Goal: Submit feedback/report problem

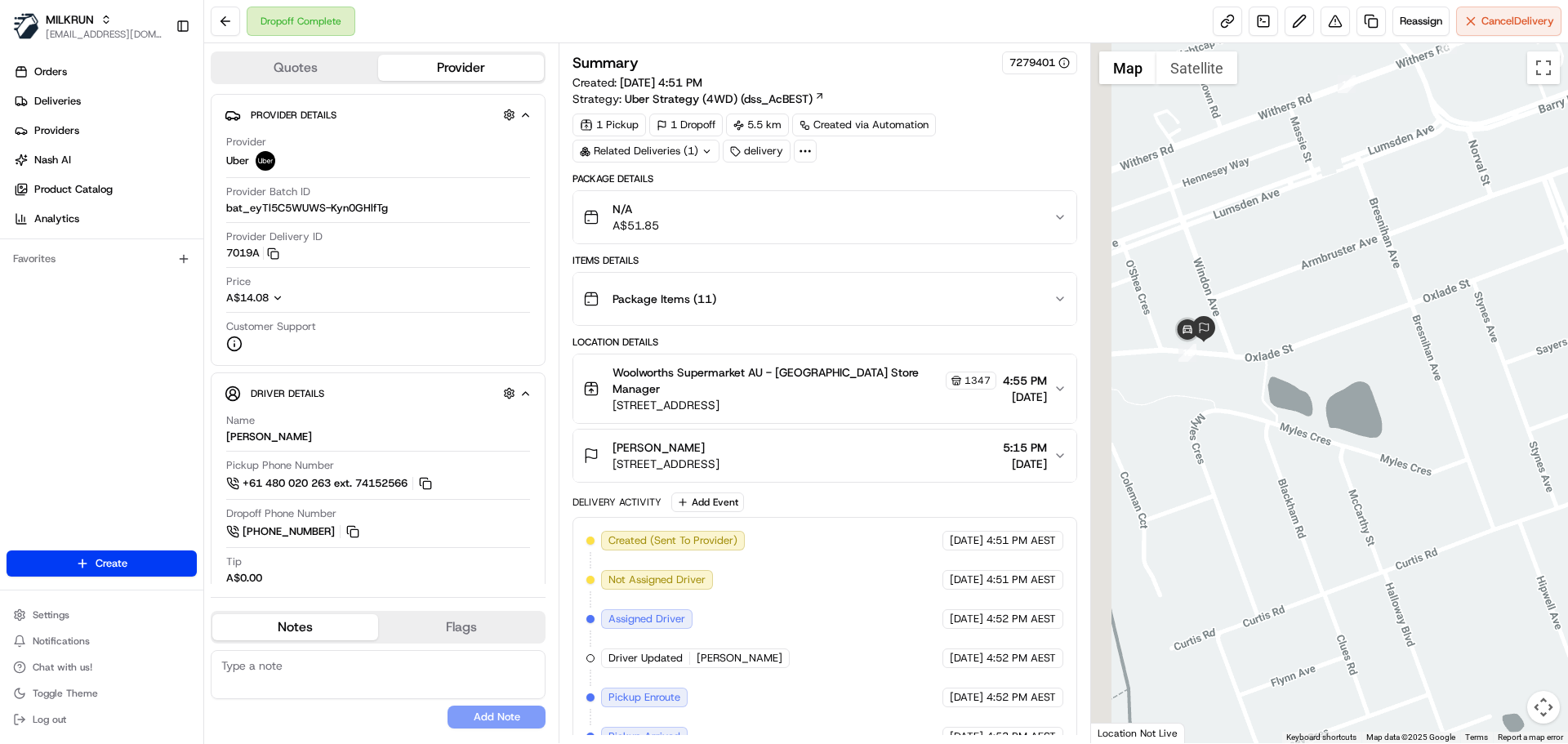
drag, startPoint x: 1195, startPoint y: 282, endPoint x: 1257, endPoint y: 290, distance: 62.5
click at [1257, 290] on div at bounding box center [1330, 393] width 477 height 700
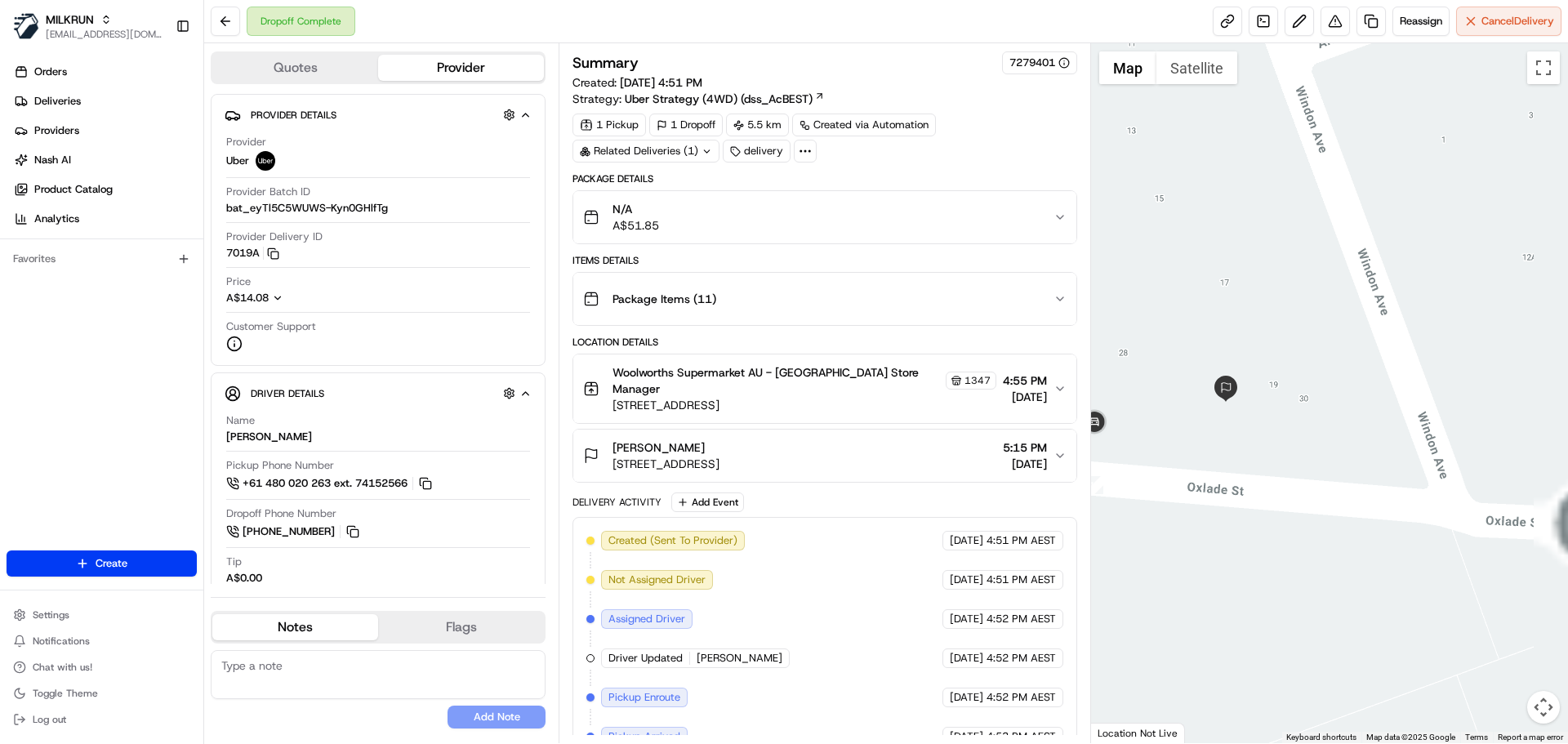
drag, startPoint x: 1197, startPoint y: 374, endPoint x: 1336, endPoint y: 360, distance: 139.7
click at [1336, 360] on div at bounding box center [1330, 393] width 477 height 700
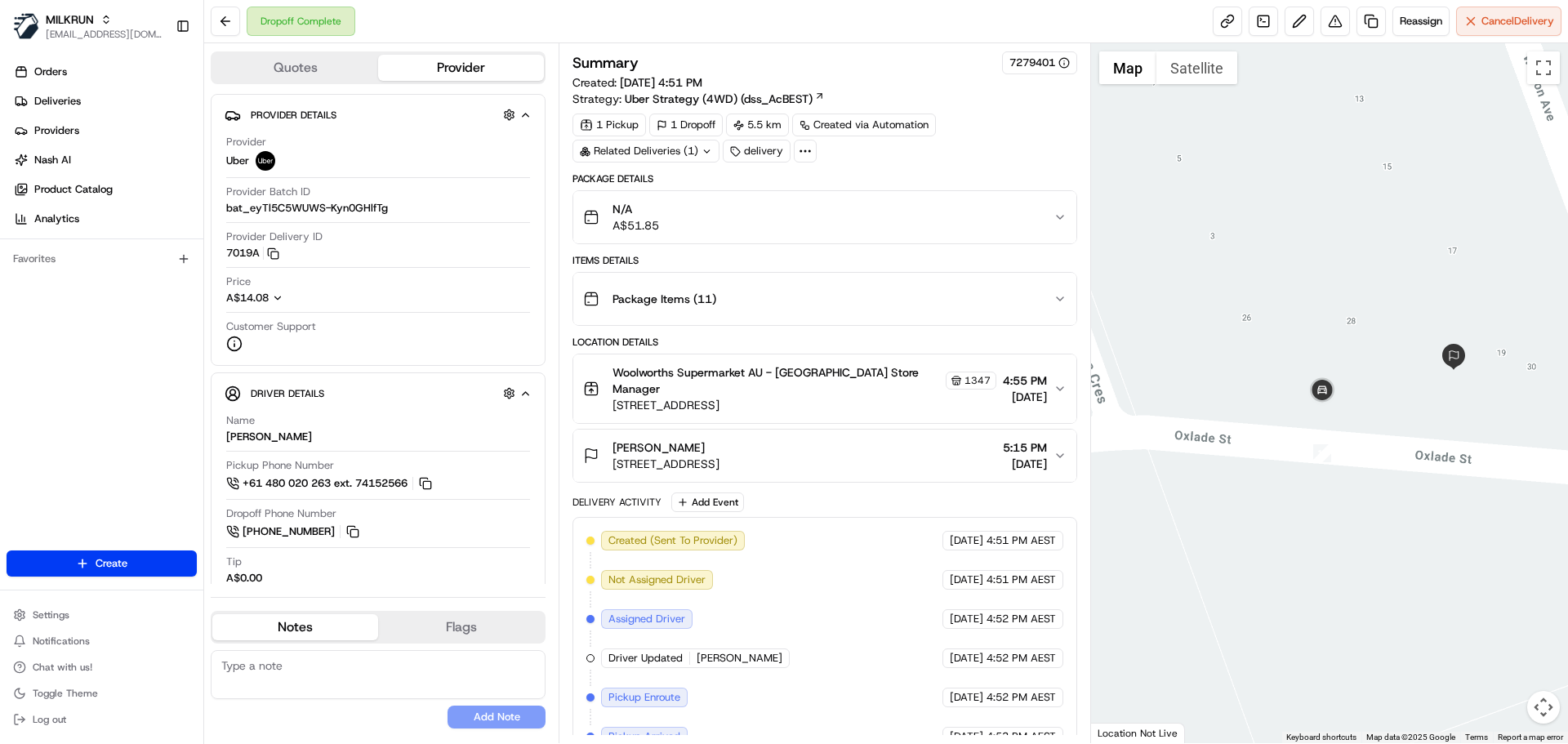
drag, startPoint x: 1402, startPoint y: 365, endPoint x: 1337, endPoint y: 344, distance: 68.3
click at [1337, 344] on div at bounding box center [1330, 393] width 477 height 700
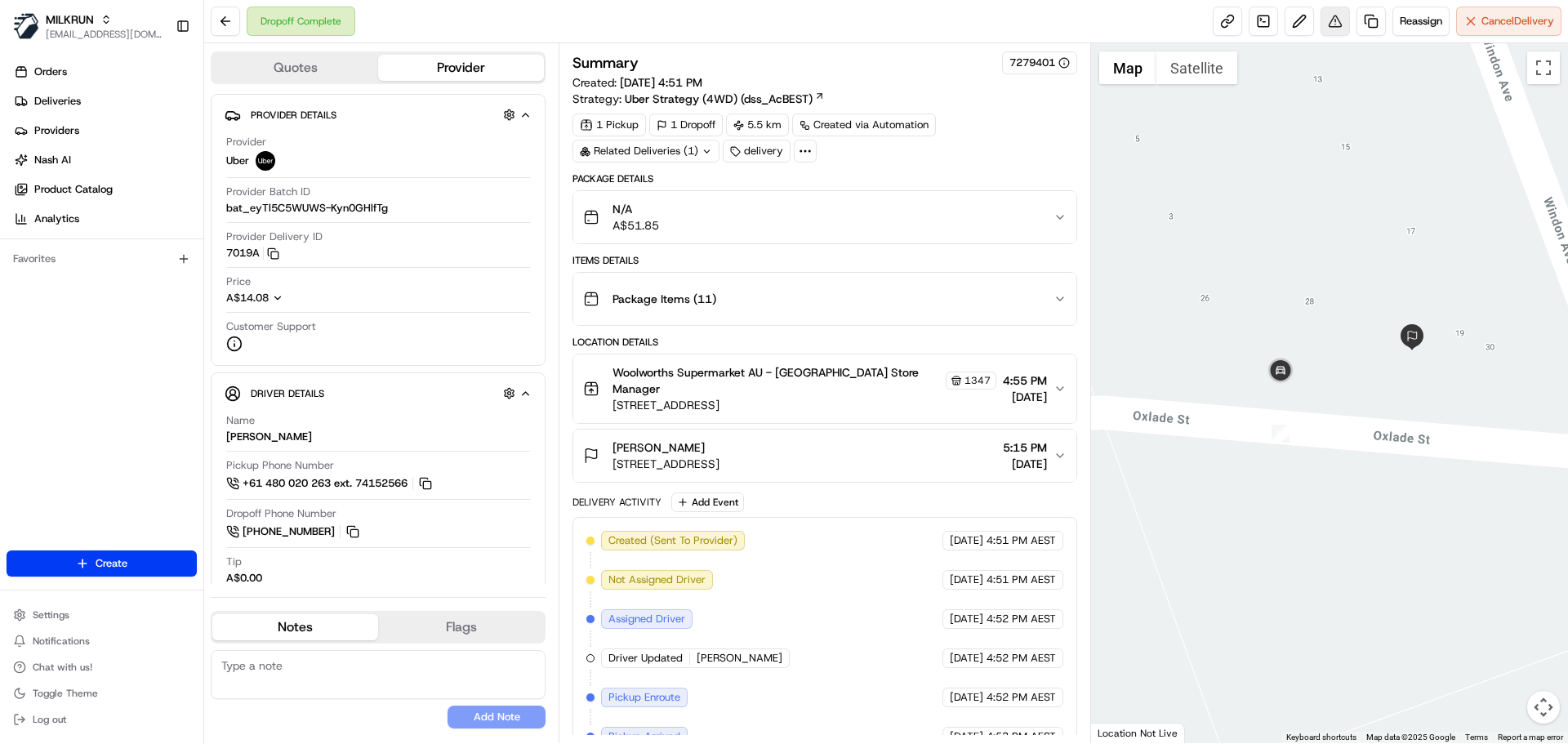
click at [1328, 20] on button at bounding box center [1335, 22] width 29 height 29
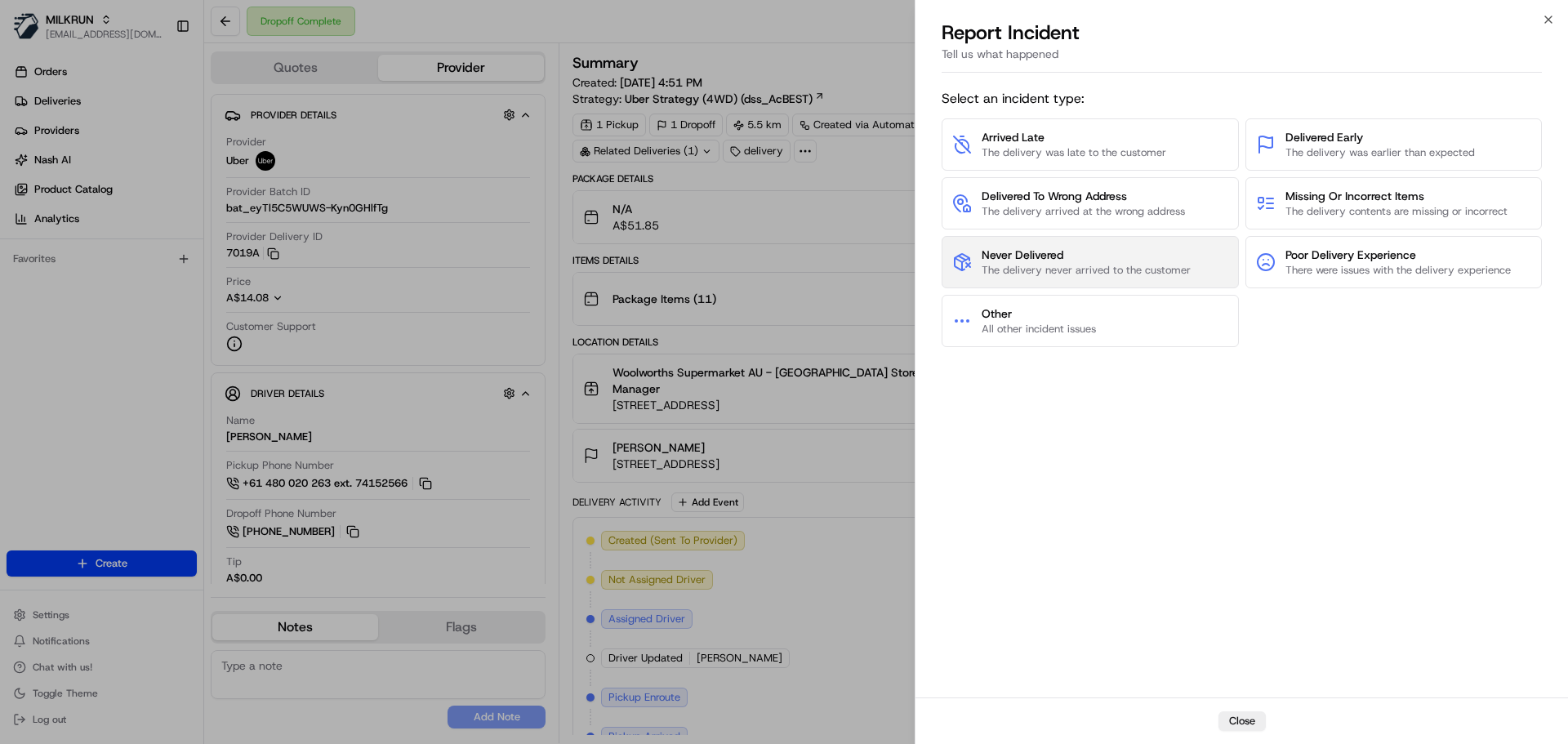
click at [1095, 254] on span "Never Delivered" at bounding box center [1086, 254] width 209 height 16
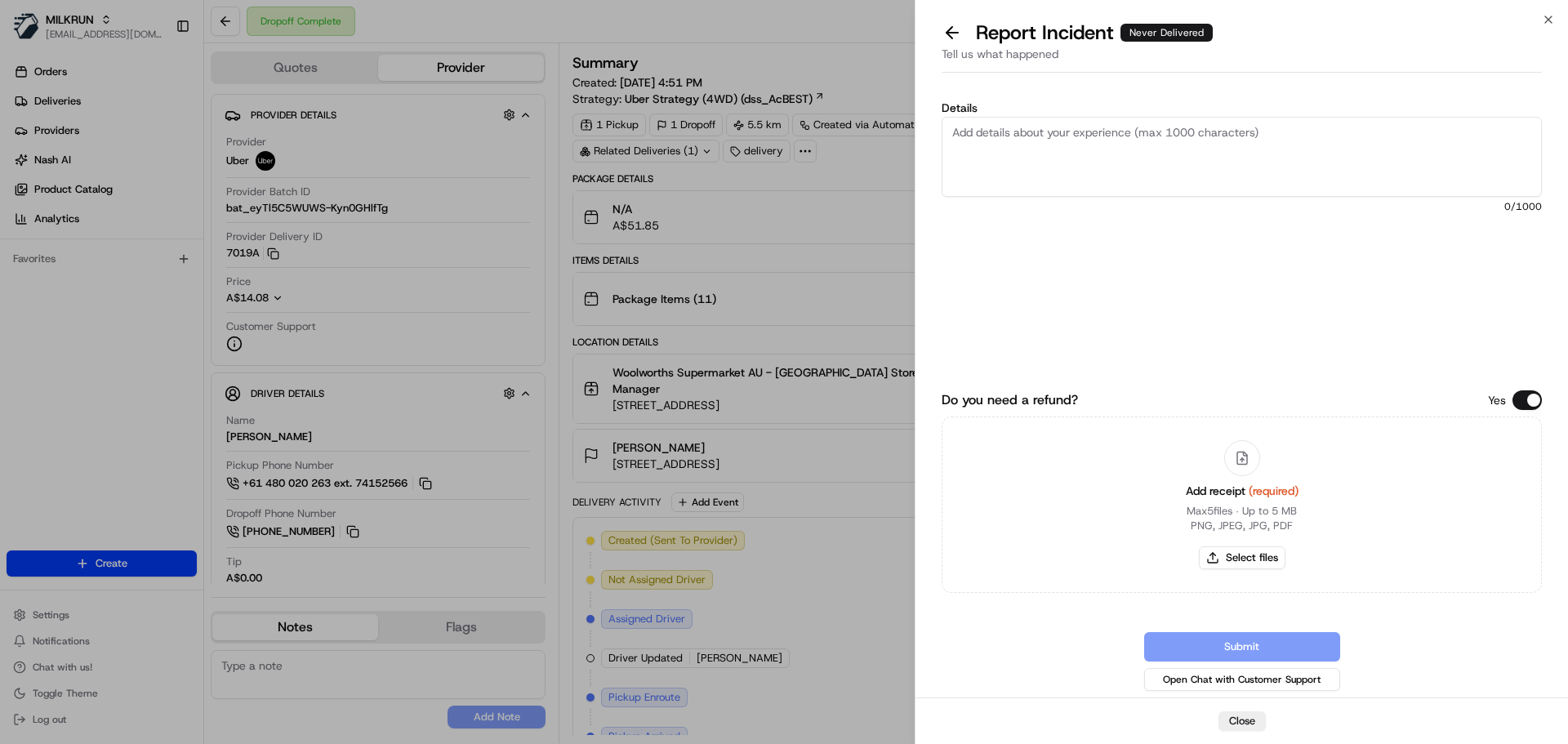
click at [1028, 157] on textarea "Details" at bounding box center [1242, 157] width 600 height 80
type textarea "order not delivered, customer did not receive"
click at [1245, 566] on button "Select files" at bounding box center [1242, 558] width 86 height 22
type input "C:\fakepath\[PERSON_NAME] 1.jpg"
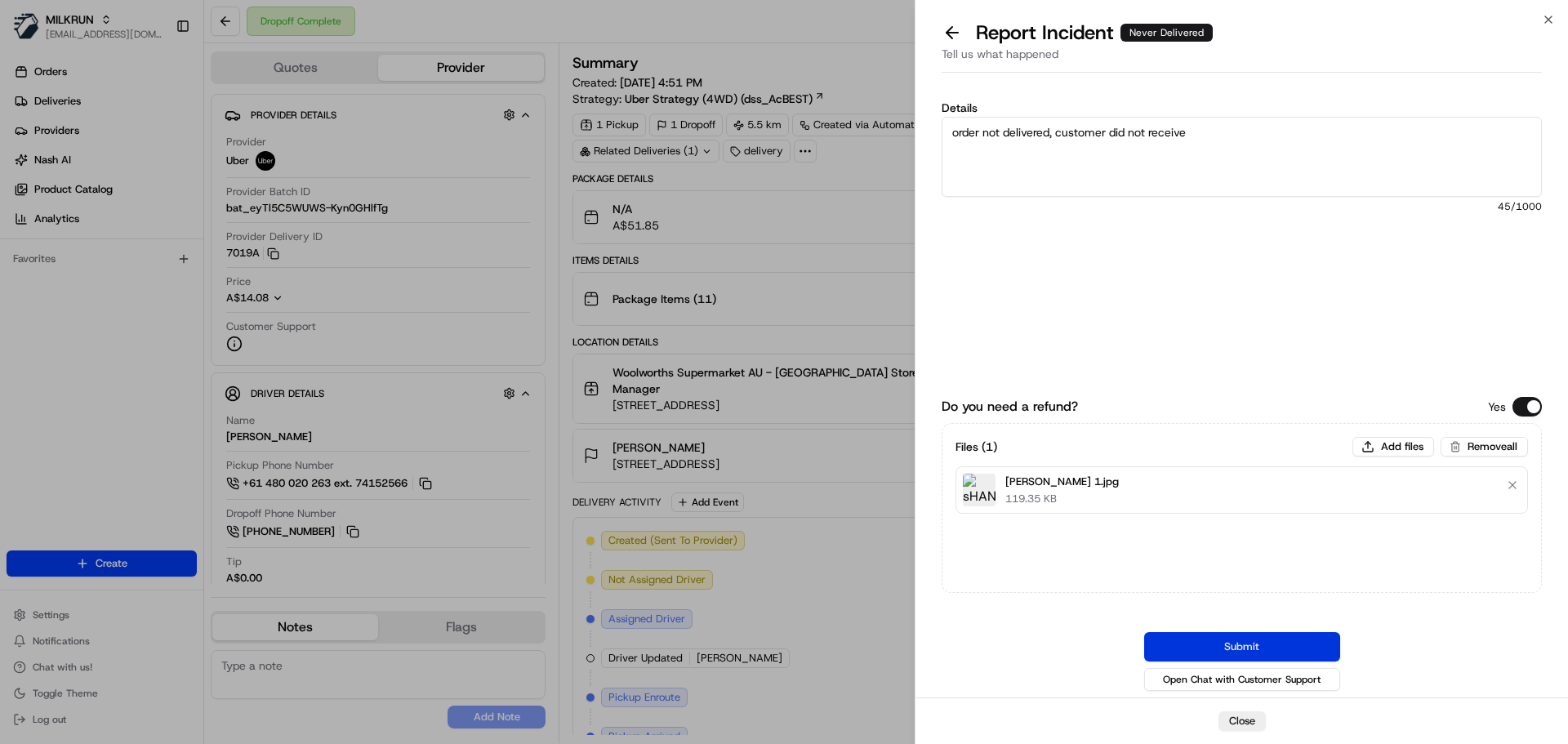
click at [1259, 647] on button "Submit" at bounding box center [1242, 647] width 196 height 29
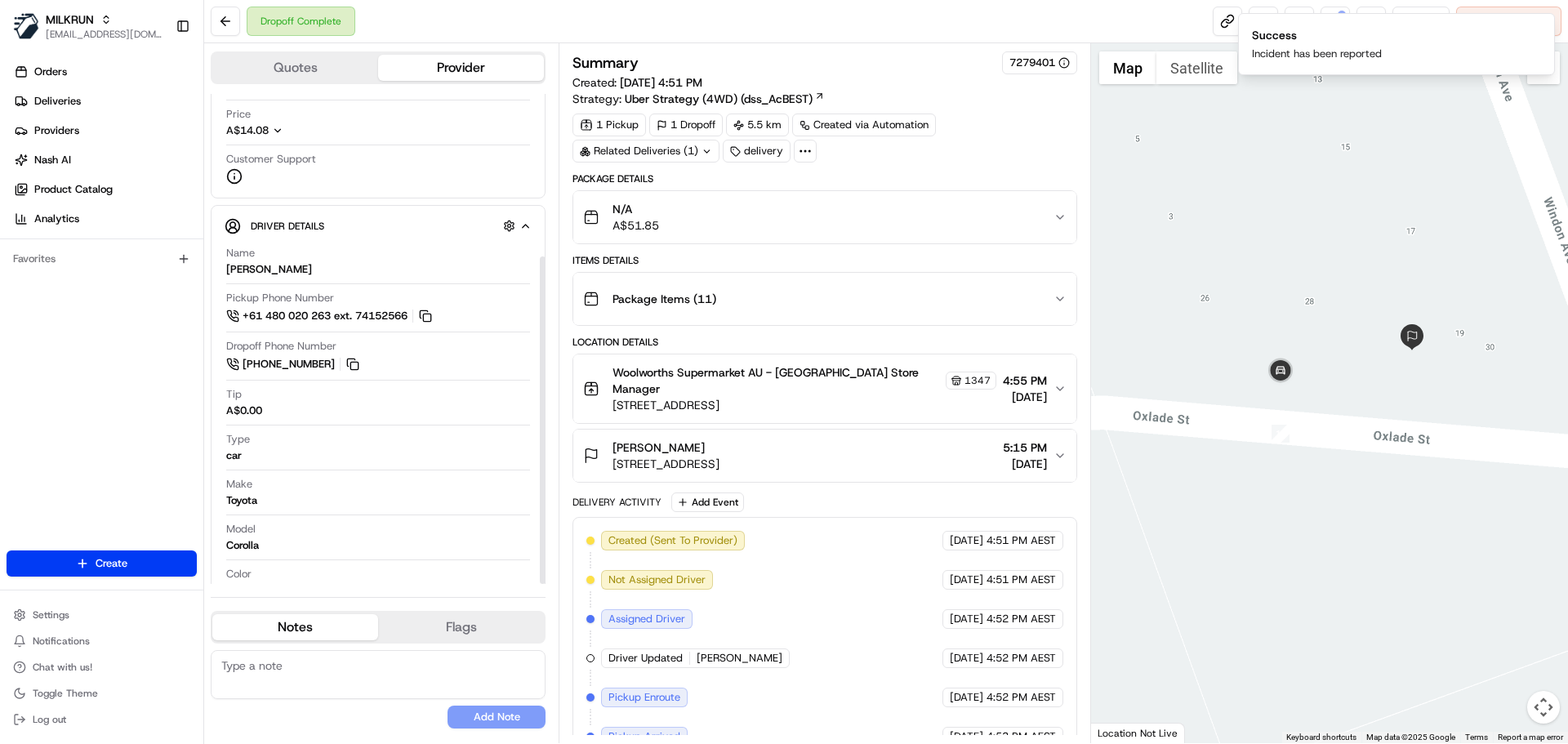
scroll to position [243, 0]
